Goal: Task Accomplishment & Management: Manage account settings

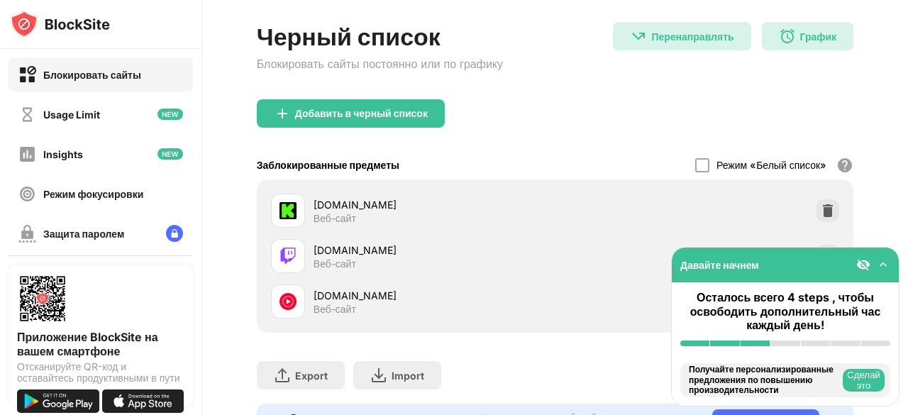
scroll to position [71, 0]
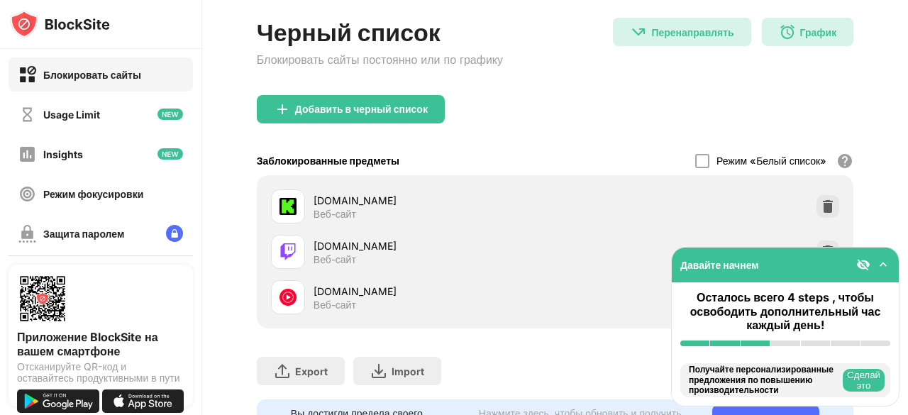
click at [812, 238] on div "twitch.tv Веб-сайт" at bounding box center [554, 251] width 579 height 45
click at [816, 240] on div at bounding box center [827, 251] width 23 height 23
